Goal: Register for event/course

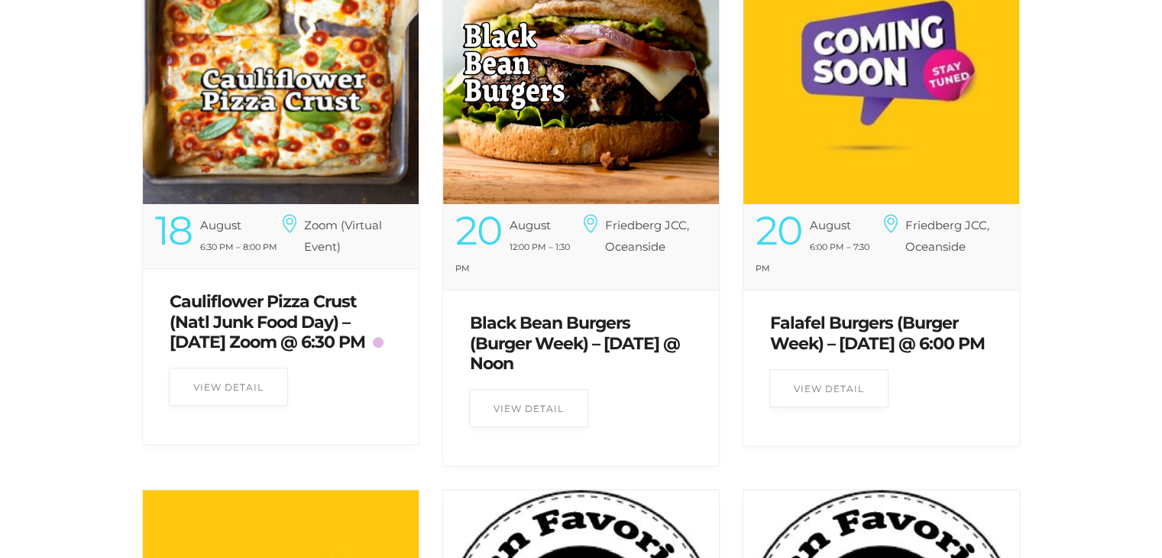
scroll to position [627, 0]
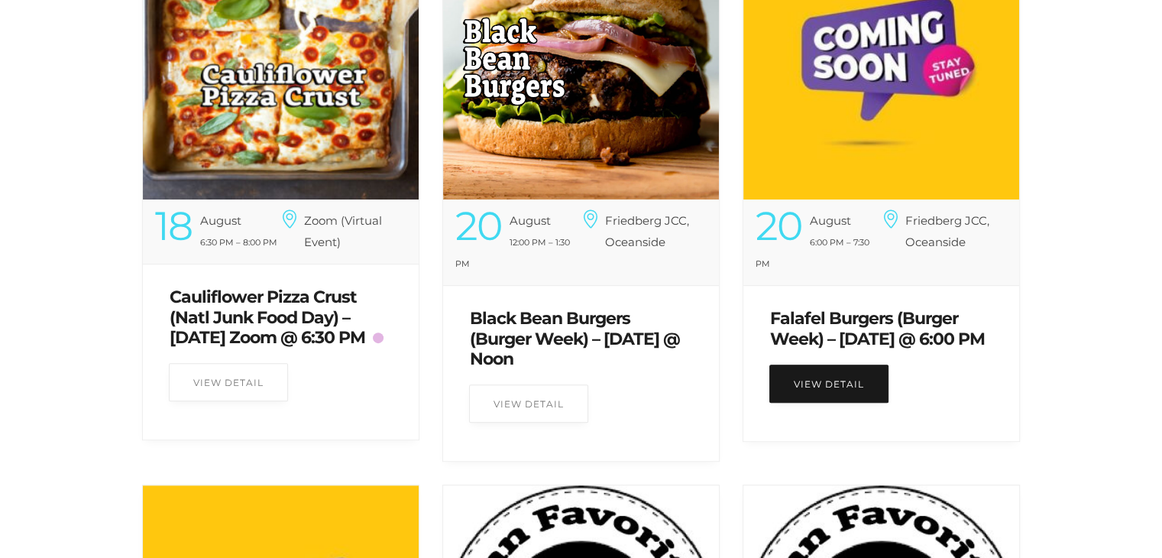
click at [867, 395] on link "View Detail" at bounding box center [828, 383] width 119 height 38
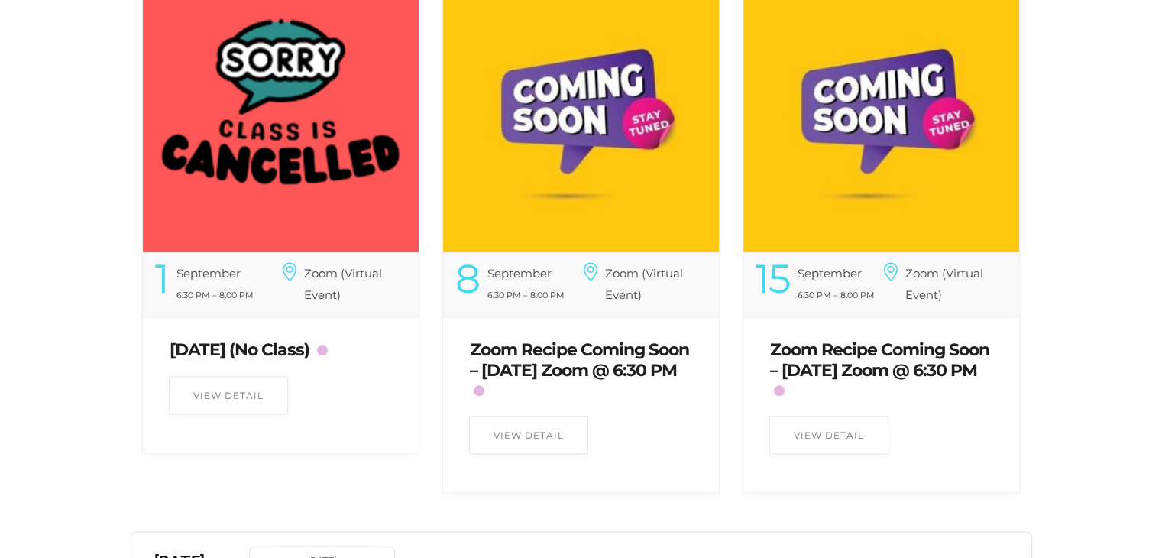
scroll to position [1780, 0]
